Goal: Understand process/instructions: Learn how to perform a task or action

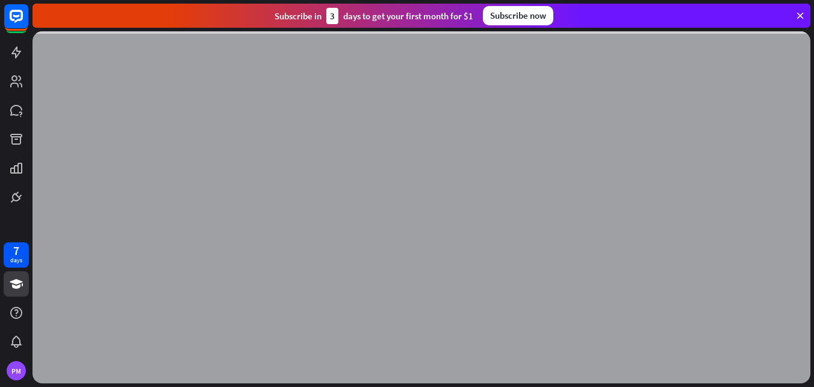
click at [417, 256] on div at bounding box center [422, 207] width 778 height 352
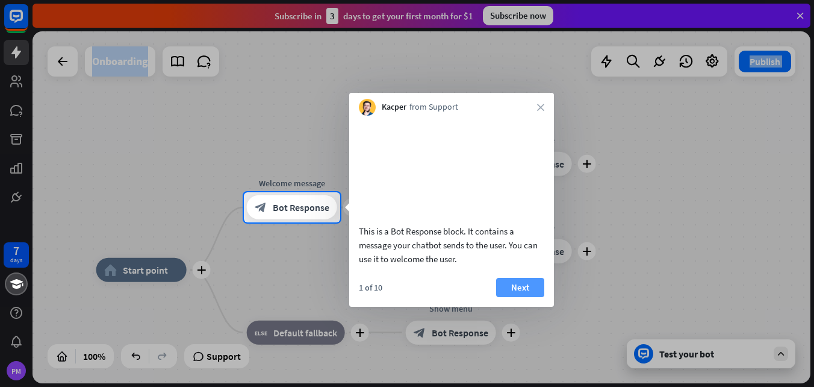
click at [517, 297] on button "Next" at bounding box center [520, 287] width 48 height 19
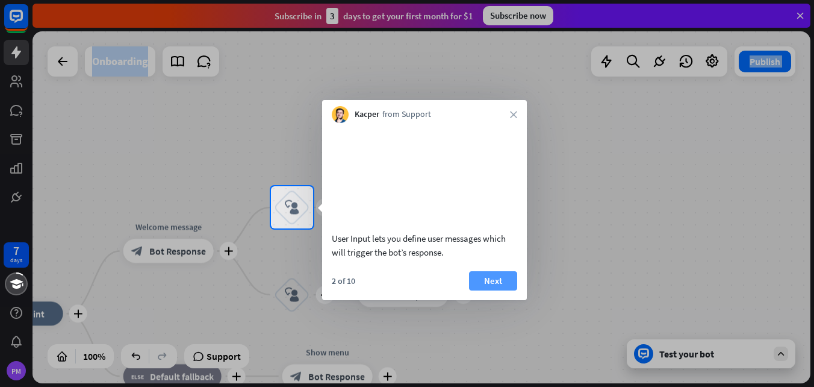
click at [495, 290] on button "Next" at bounding box center [493, 280] width 48 height 19
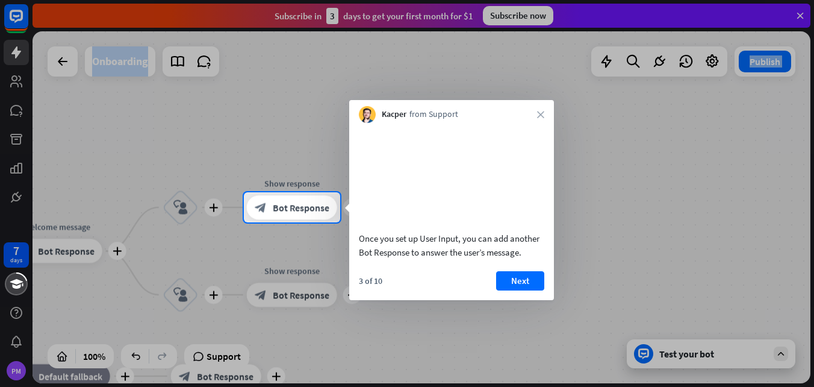
click at [495, 297] on div "3 of 10 Next" at bounding box center [451, 285] width 205 height 29
click at [505, 290] on button "Next" at bounding box center [520, 280] width 48 height 19
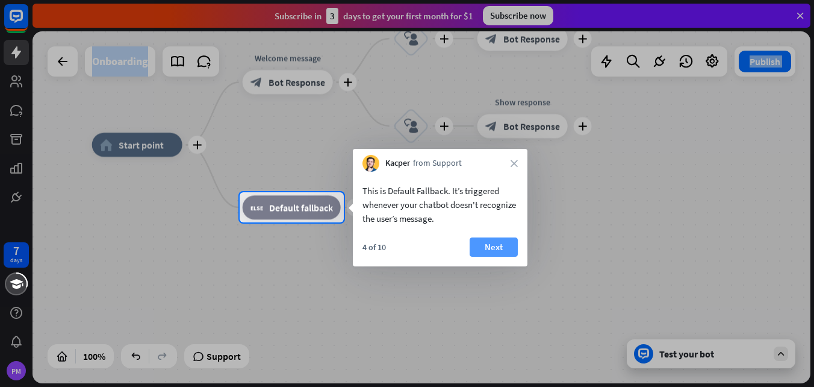
click at [508, 246] on button "Next" at bounding box center [494, 246] width 48 height 19
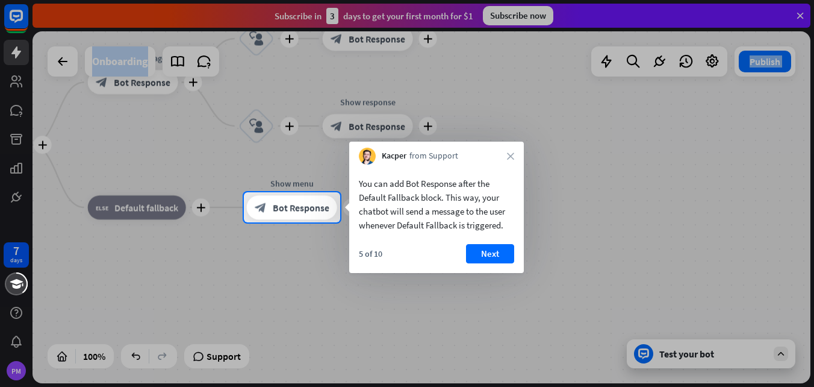
click at [508, 246] on button "Next" at bounding box center [490, 253] width 48 height 19
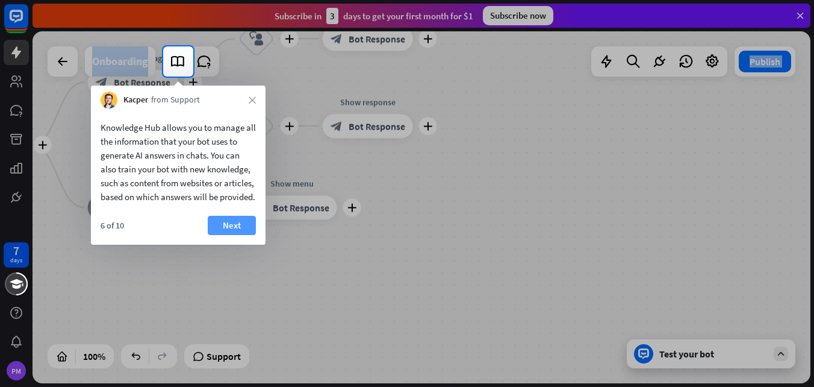
click at [236, 235] on button "Next" at bounding box center [232, 225] width 48 height 19
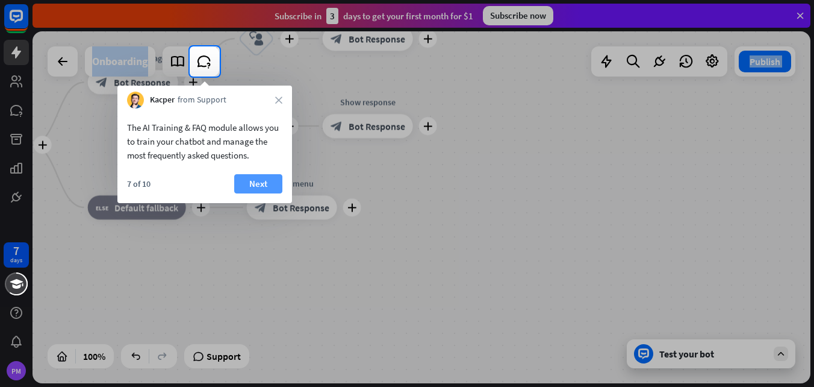
click at [244, 176] on button "Next" at bounding box center [258, 183] width 48 height 19
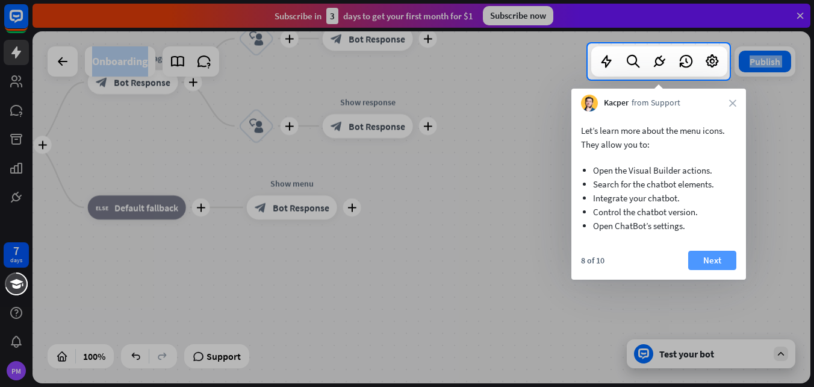
click at [714, 261] on button "Next" at bounding box center [712, 260] width 48 height 19
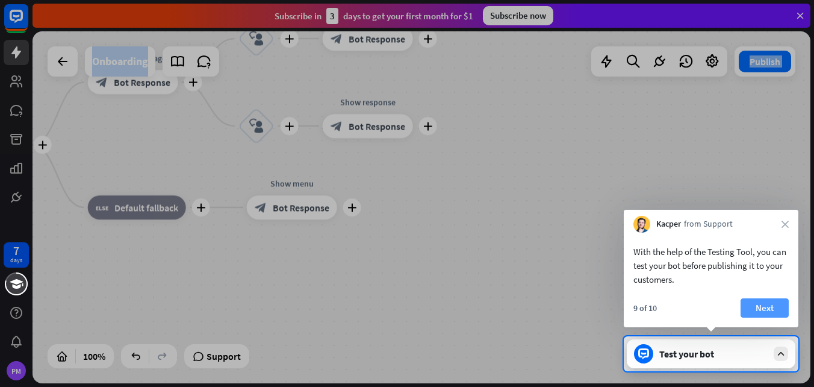
click at [747, 313] on button "Next" at bounding box center [765, 307] width 48 height 19
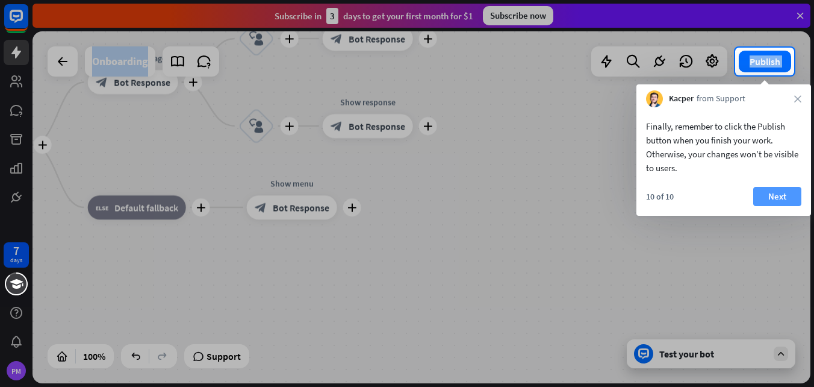
click at [773, 198] on button "Next" at bounding box center [778, 196] width 48 height 19
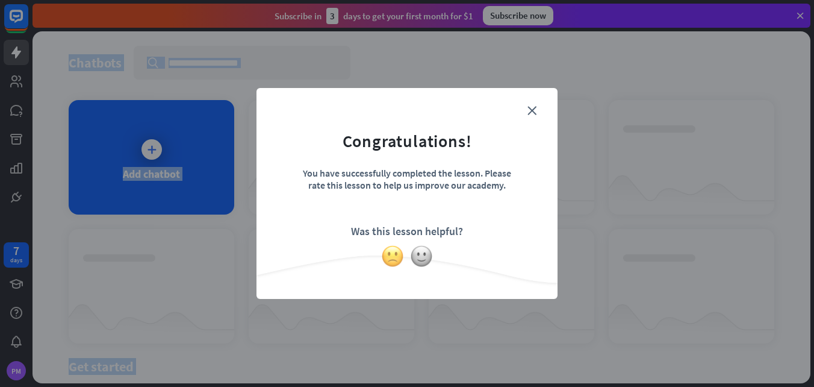
click at [390, 249] on img at bounding box center [392, 256] width 23 height 23
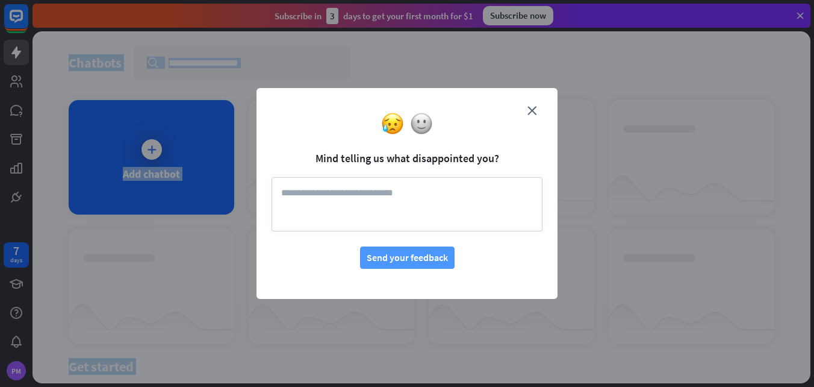
click at [431, 258] on button "Send your feedback" at bounding box center [407, 257] width 95 height 22
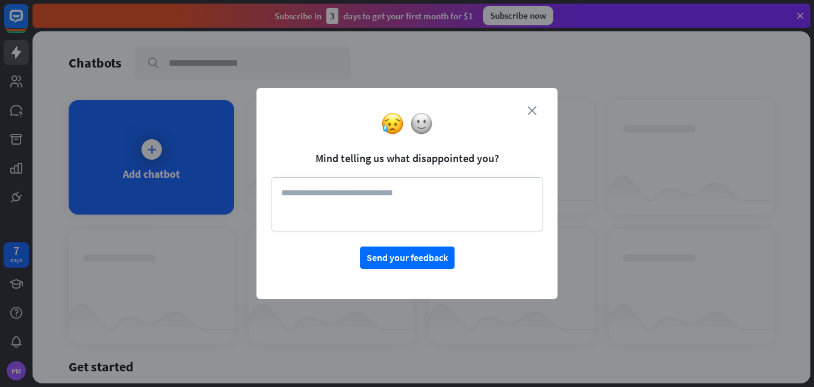
click at [533, 110] on icon "close" at bounding box center [532, 110] width 9 height 9
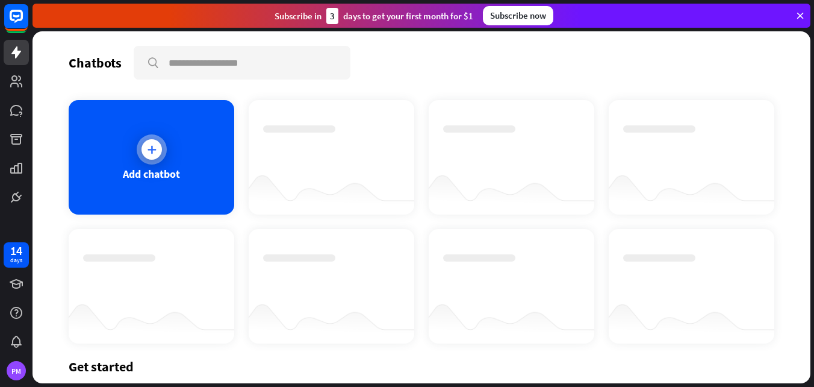
click at [154, 146] on icon at bounding box center [152, 149] width 12 height 12
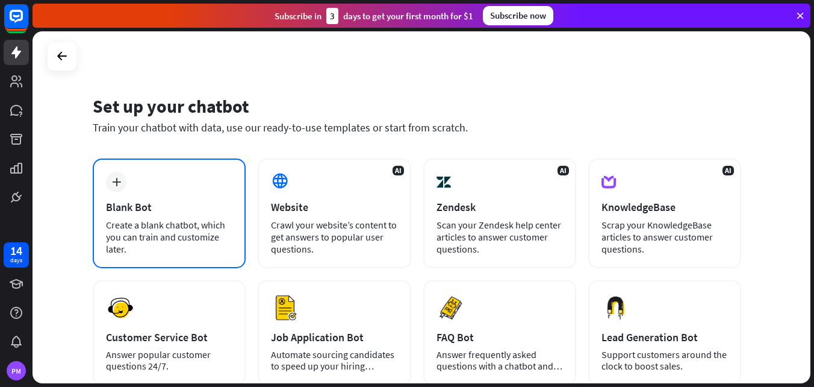
click at [122, 175] on div "plus" at bounding box center [116, 182] width 20 height 20
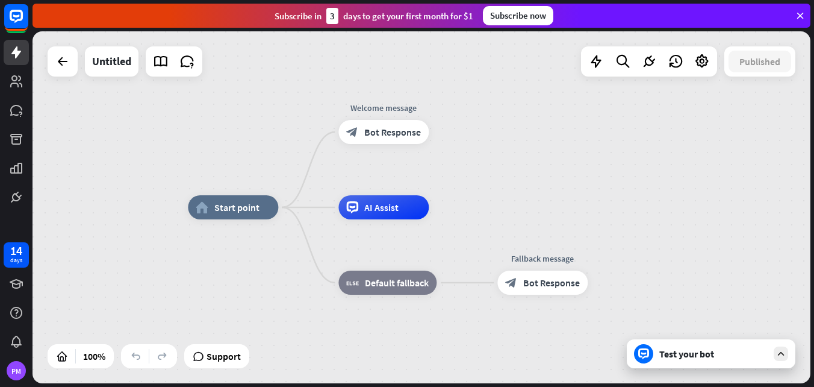
click at [28, 235] on div "14 days PM" at bounding box center [16, 193] width 33 height 387
